Goal: Task Accomplishment & Management: Manage account settings

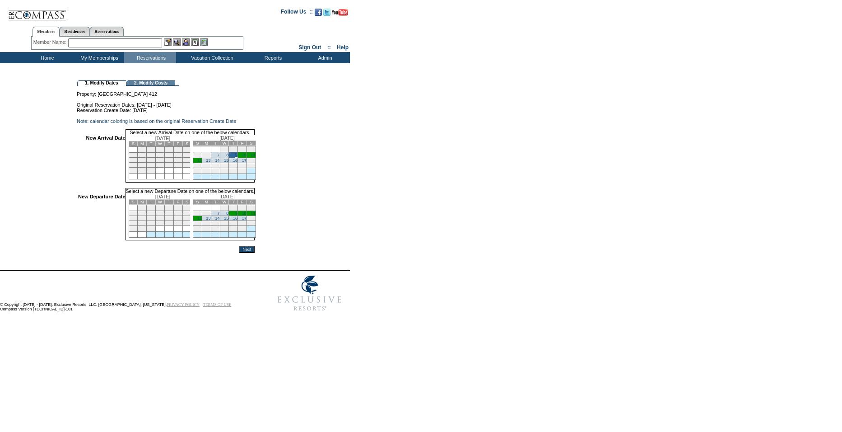
click at [201, 220] on link "12" at bounding box center [199, 218] width 5 height 5
click at [255, 254] on input "Next" at bounding box center [247, 250] width 16 height 7
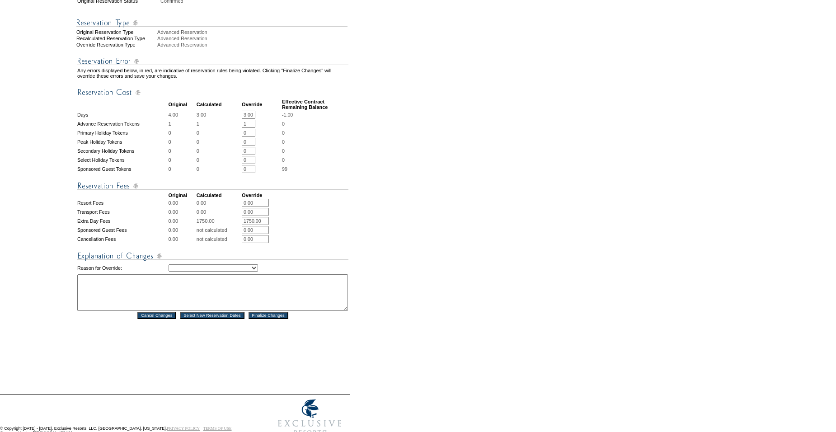
scroll to position [258, 0]
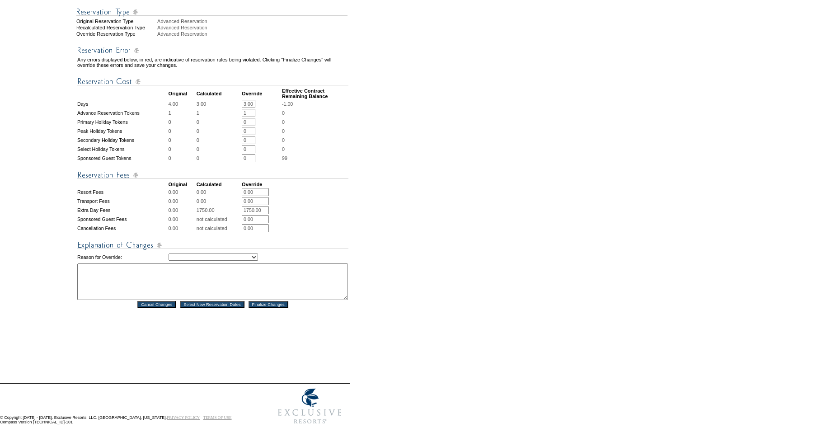
click at [207, 261] on select "Creating Continuous Stay Days Rebooked After Cancellation Editing Occupant Expe…" at bounding box center [212, 256] width 89 height 7
select select "1043"
click at [168, 261] on select "Creating Continuous Stay Days Rebooked After Cancellation Editing Occupant Expe…" at bounding box center [212, 256] width 89 height 7
click at [219, 300] on textarea at bounding box center [212, 281] width 271 height 37
type textarea "d"
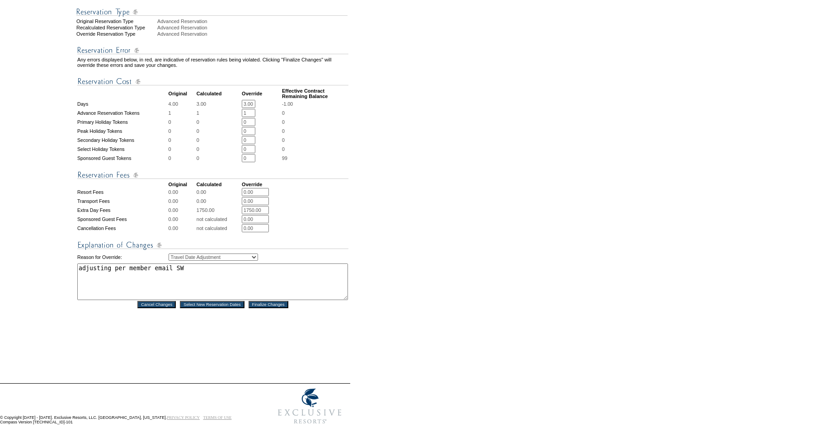
type textarea "adjusting per member email SW"
click at [278, 308] on input "Finalize Changes" at bounding box center [268, 304] width 40 height 7
